Goal: Task Accomplishment & Management: Complete application form

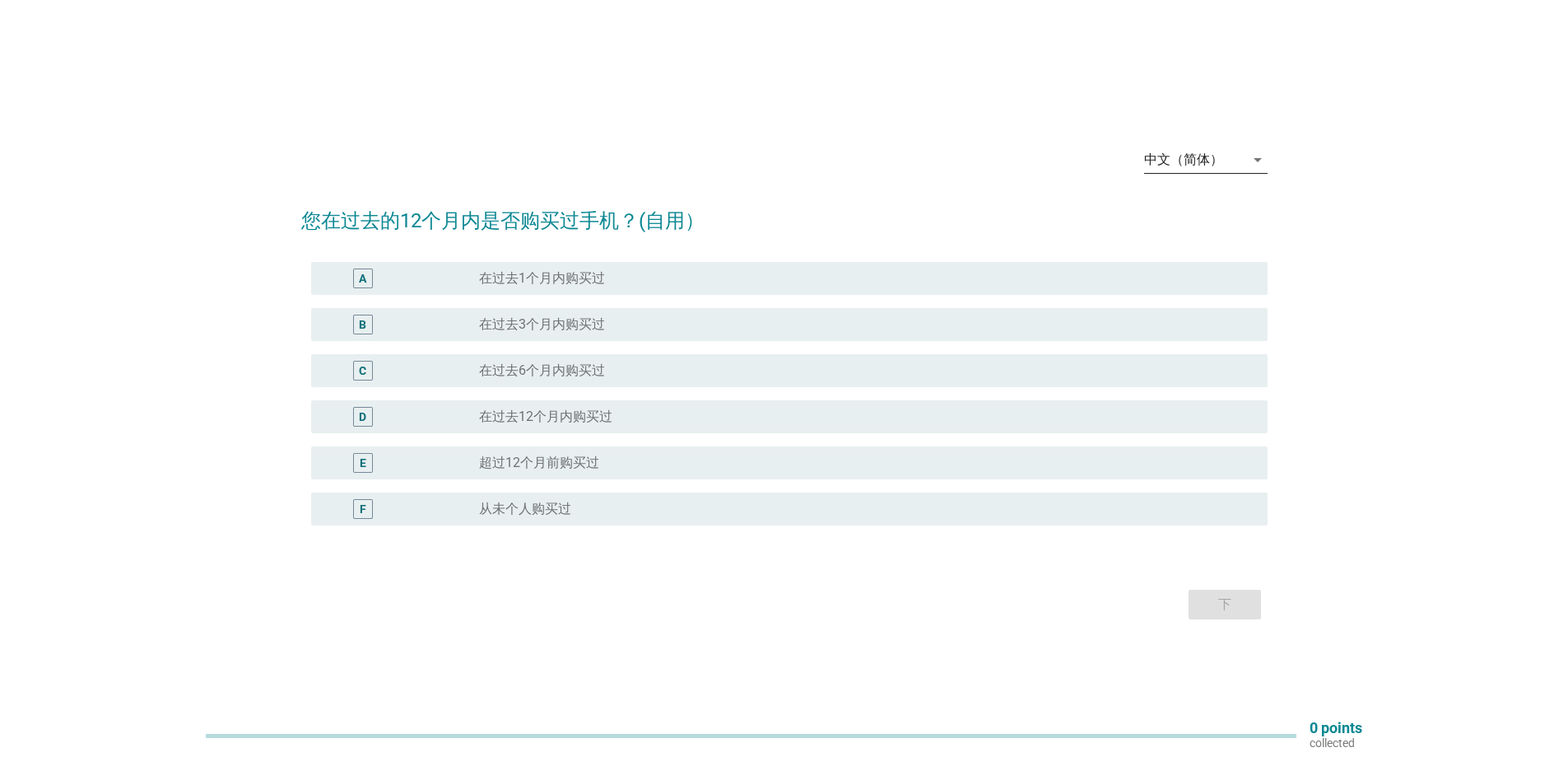
click at [1249, 157] on icon "arrow_drop_down" at bounding box center [1258, 160] width 20 height 20
click at [1196, 176] on div "English" at bounding box center [1205, 172] width 97 height 20
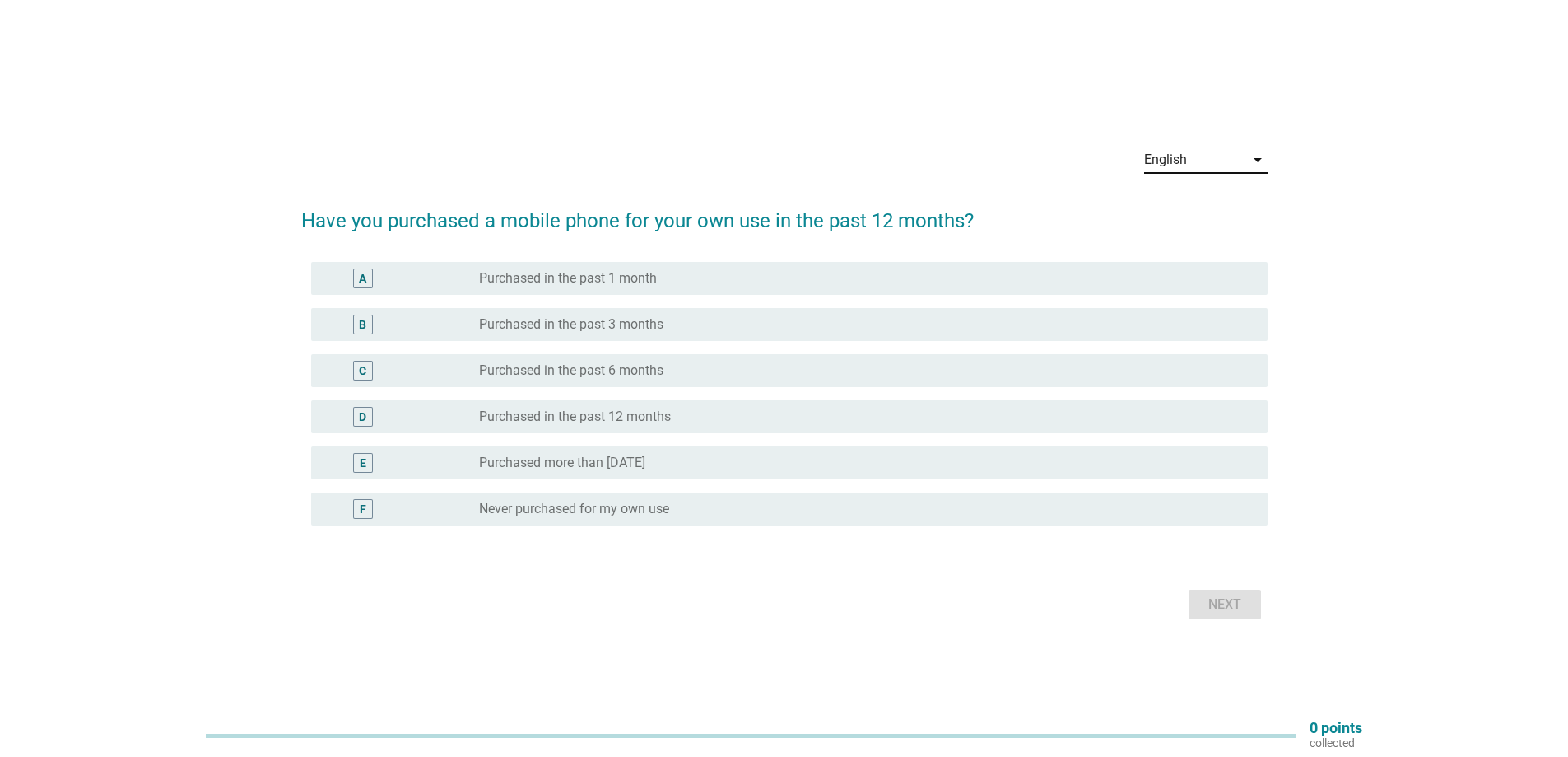
click at [426, 421] on div "D" at bounding box center [401, 417] width 155 height 20
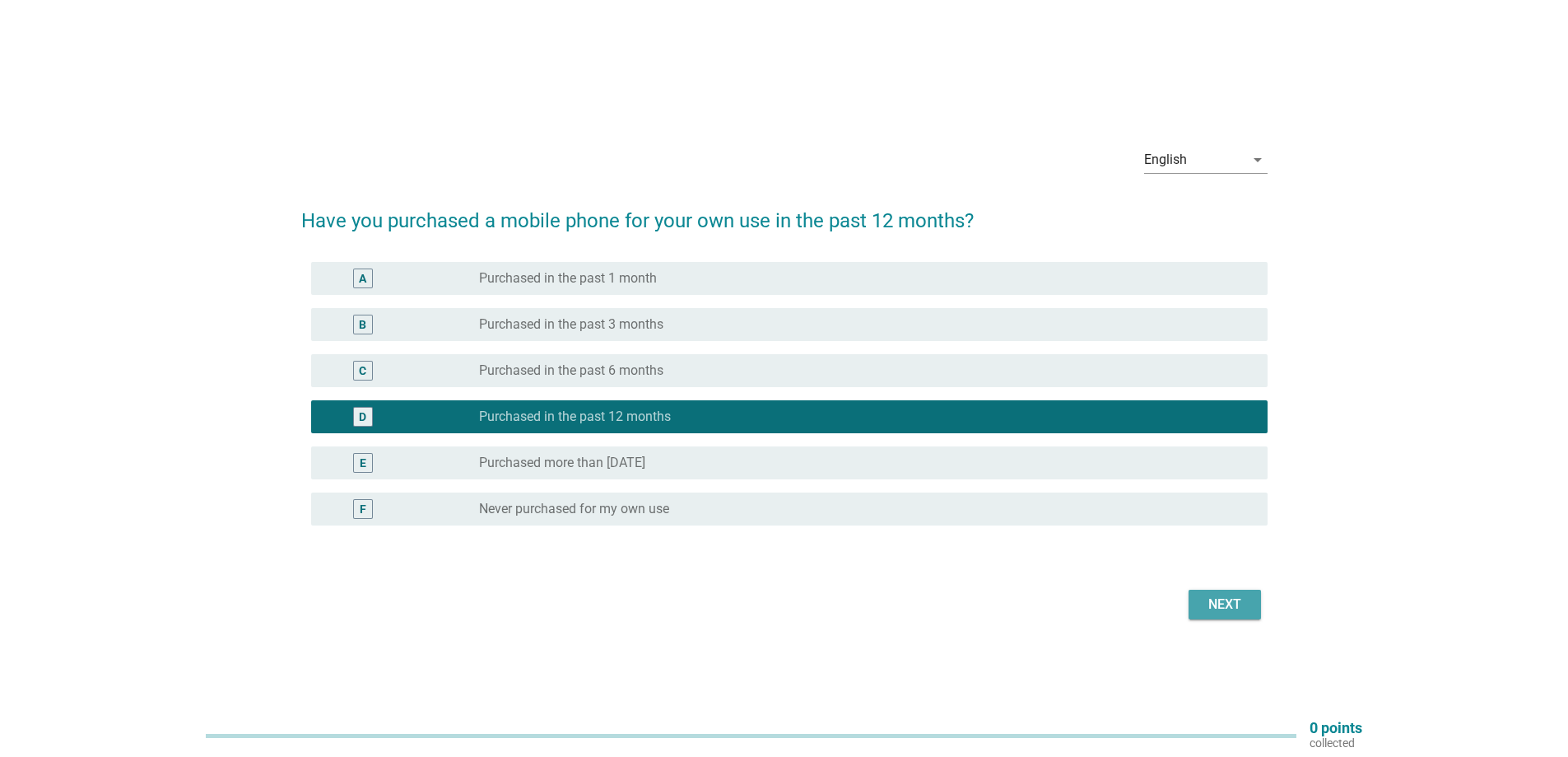
click at [1212, 617] on button "Next" at bounding box center [1225, 604] width 72 height 29
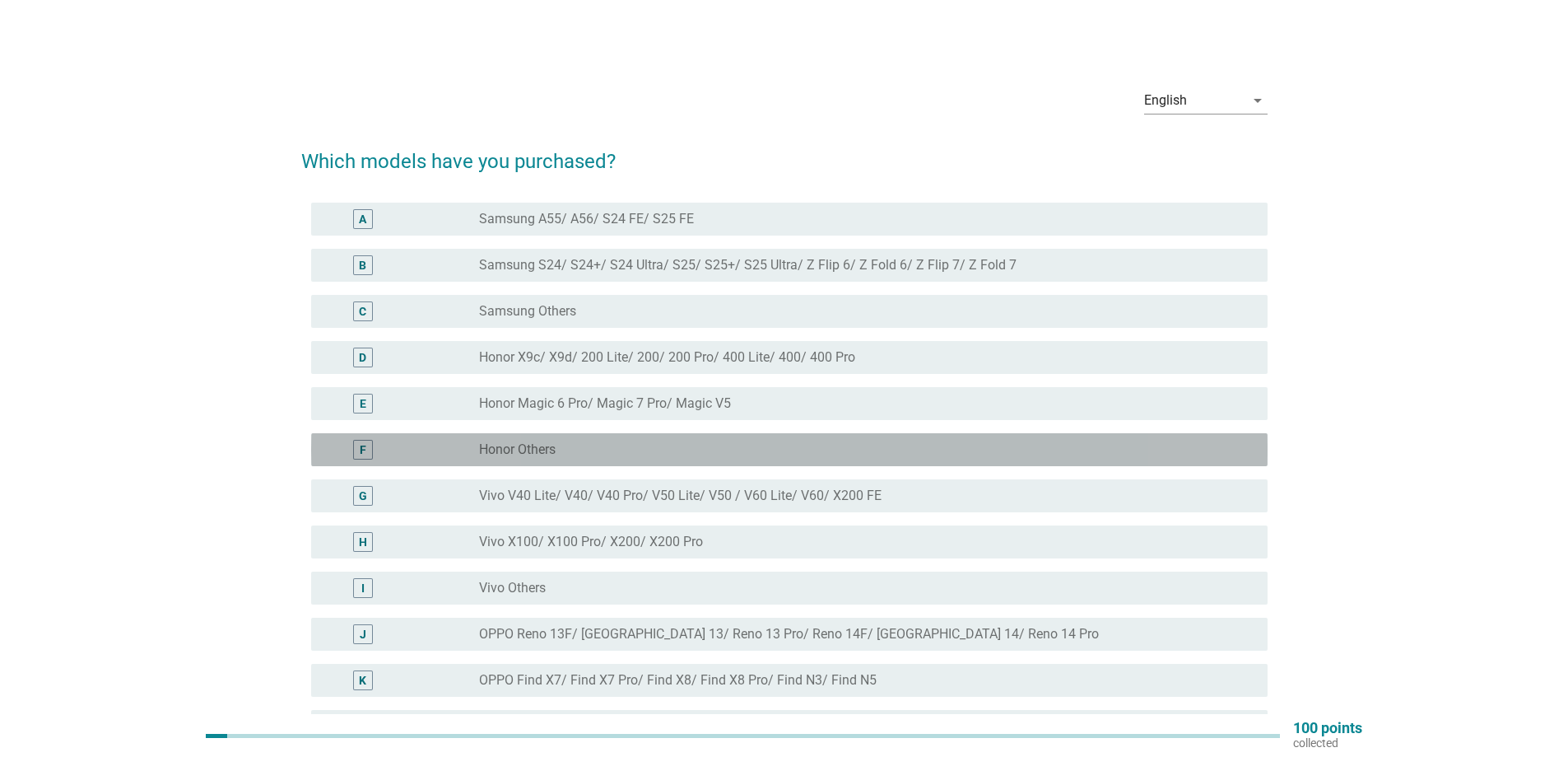
click at [525, 446] on label "Honor Others" at bounding box center [517, 449] width 77 height 16
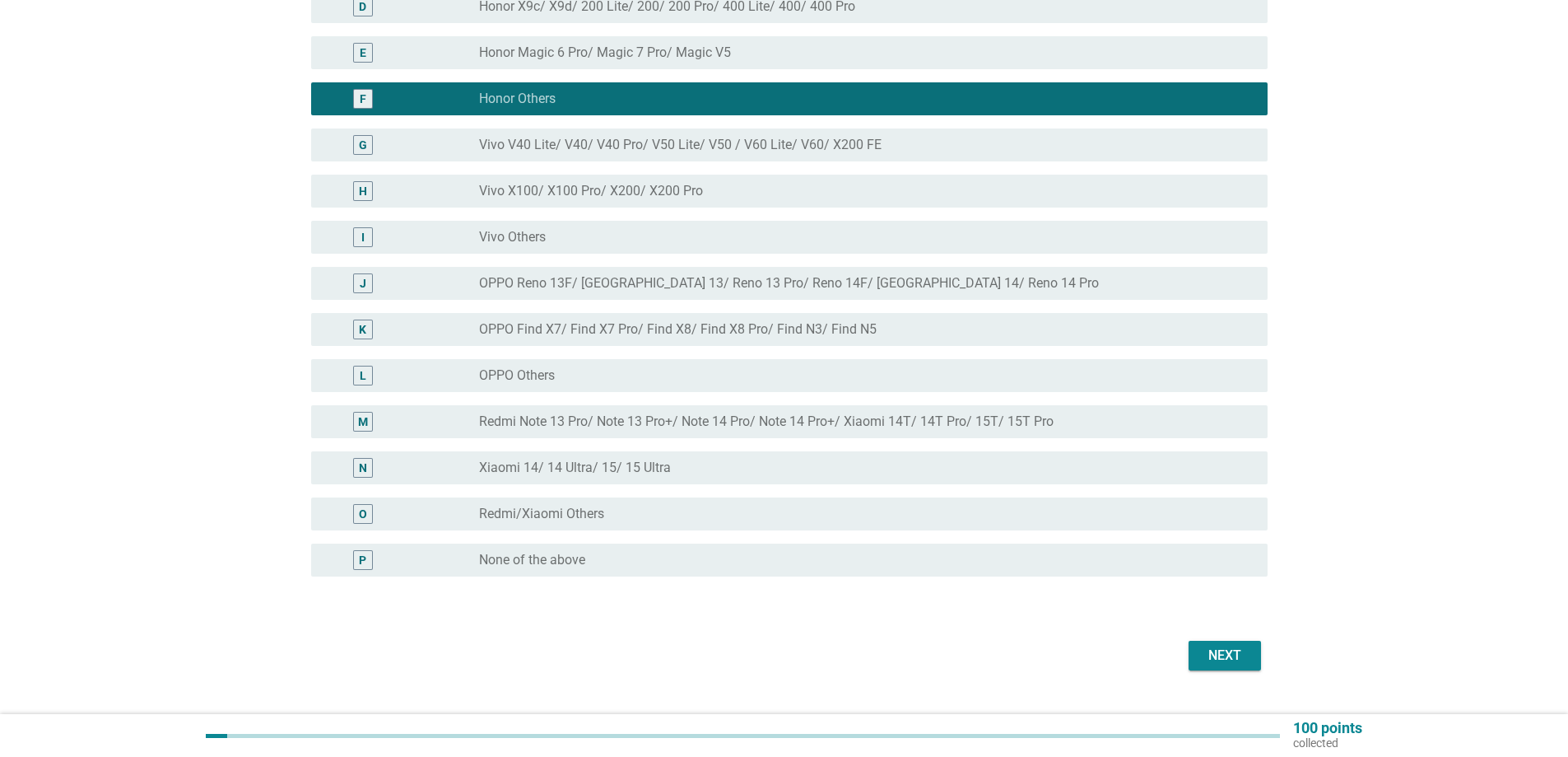
scroll to position [386, 0]
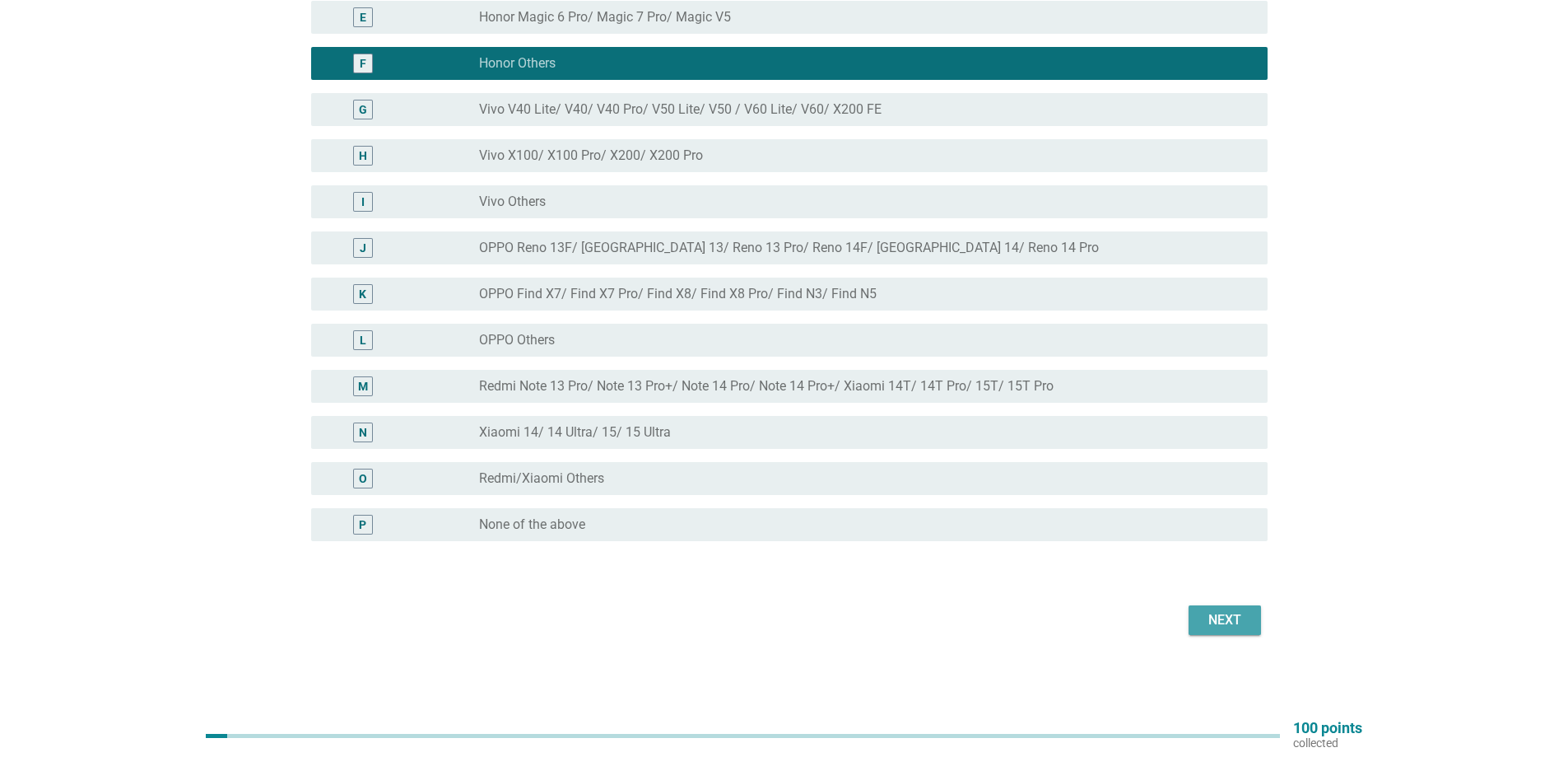
click at [1210, 624] on div "Next" at bounding box center [1225, 620] width 46 height 20
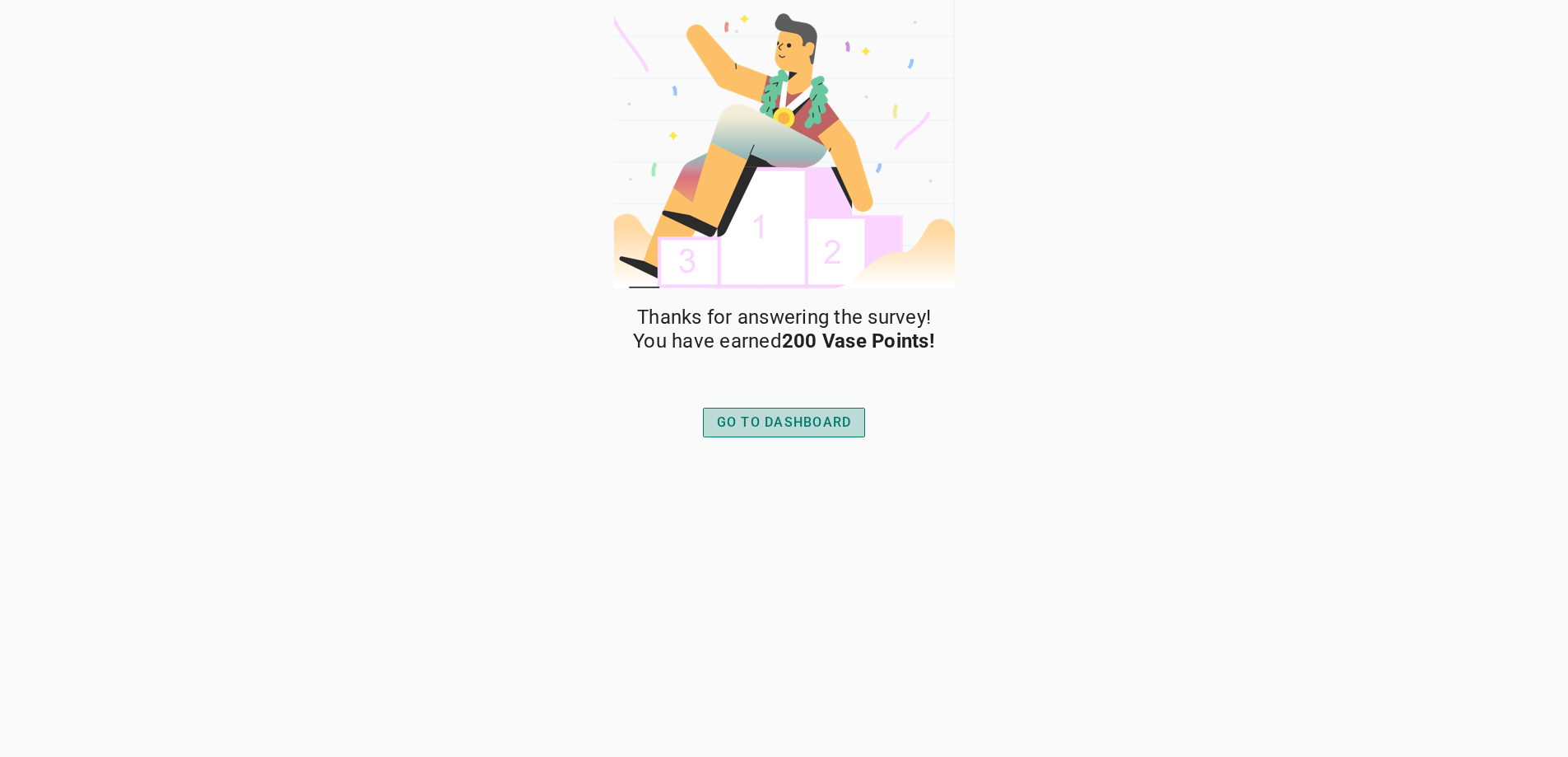
click at [758, 424] on div "GO TO DASHBOARD" at bounding box center [784, 422] width 135 height 20
